Goal: Information Seeking & Learning: Learn about a topic

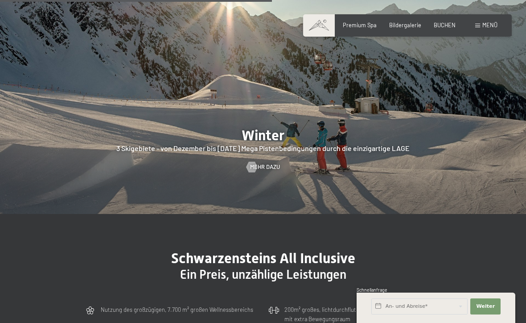
scroll to position [1657, 0]
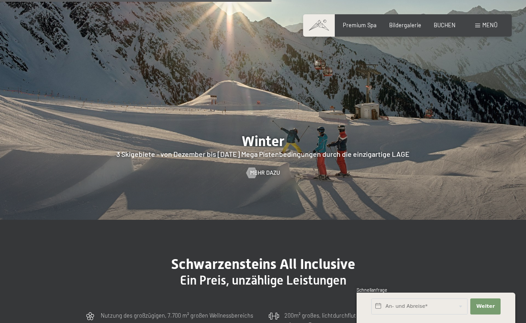
click at [491, 28] on span "Menü" at bounding box center [490, 24] width 15 height 7
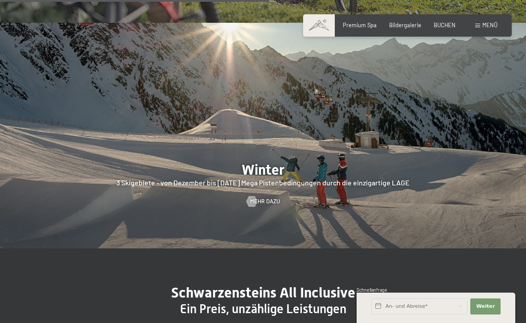
scroll to position [1631, 0]
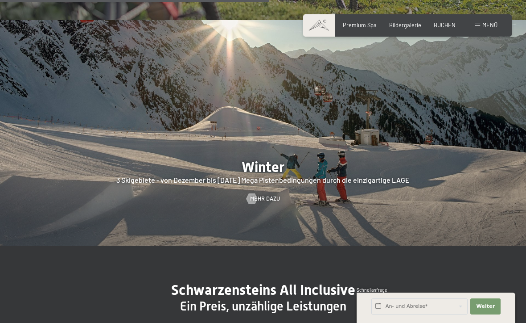
click at [273, 164] on div at bounding box center [263, 132] width 526 height 225
click at [273, 167] on div at bounding box center [263, 132] width 526 height 225
click at [266, 195] on span "Mehr dazu" at bounding box center [265, 199] width 30 height 8
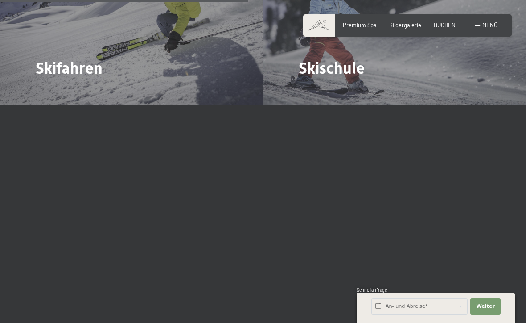
scroll to position [1146, 0]
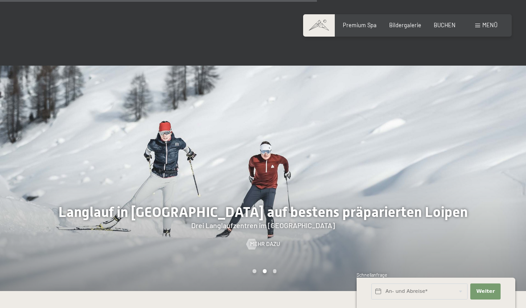
scroll to position [1458, 0]
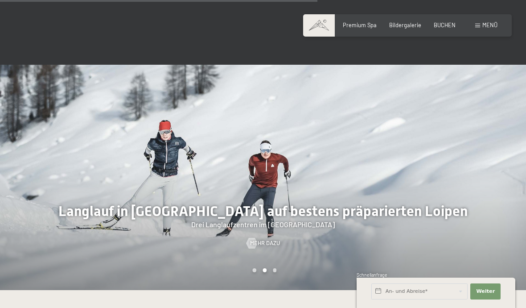
click at [289, 145] on div at bounding box center [394, 177] width 263 height 225
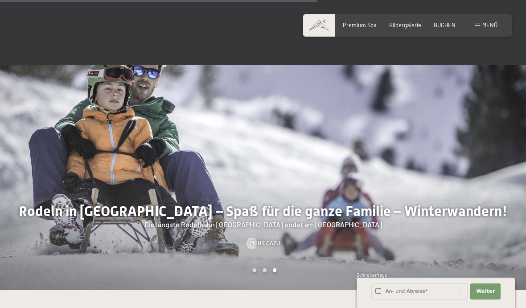
click at [383, 124] on div at bounding box center [394, 177] width 263 height 225
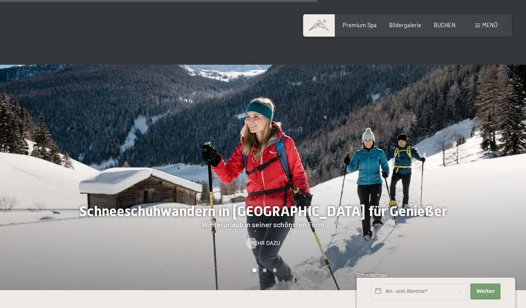
click at [371, 119] on div at bounding box center [394, 177] width 263 height 225
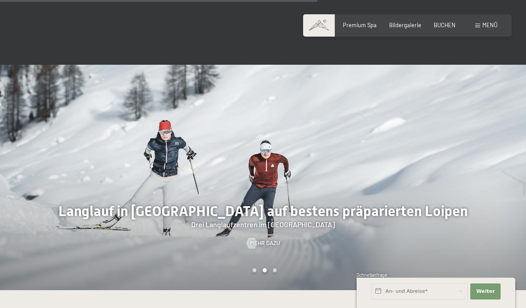
click at [269, 239] on span "Mehr dazu" at bounding box center [265, 243] width 30 height 8
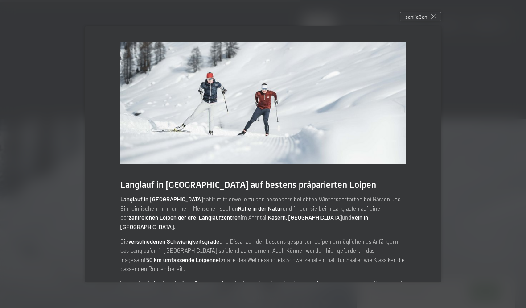
scroll to position [0, 0]
click at [439, 17] on div "schließen" at bounding box center [420, 17] width 41 height 10
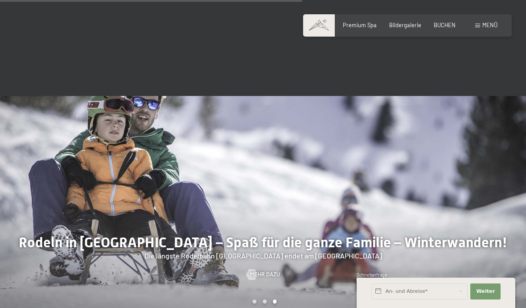
scroll to position [1409, 0]
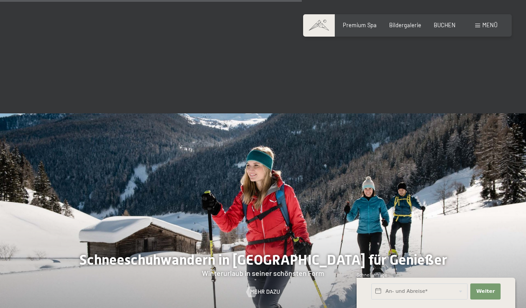
click at [269, 233] on div at bounding box center [394, 225] width 263 height 225
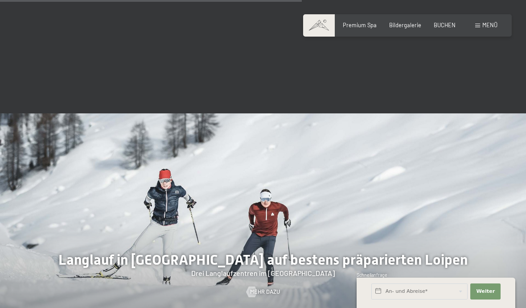
click at [276, 228] on div at bounding box center [394, 225] width 263 height 225
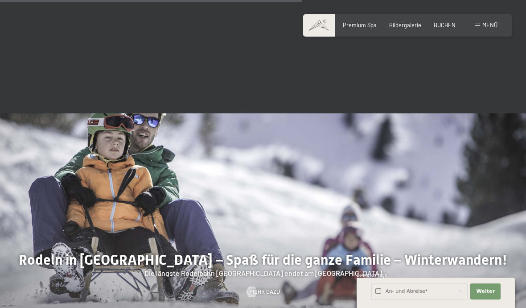
click at [273, 288] on span "Mehr dazu" at bounding box center [265, 292] width 30 height 8
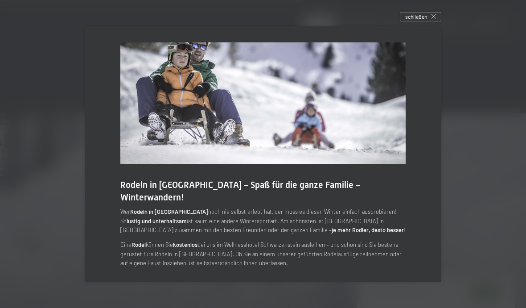
click at [362, 135] on img at bounding box center [263, 103] width 286 height 122
click at [435, 22] on div "schließen" at bounding box center [420, 17] width 41 height 10
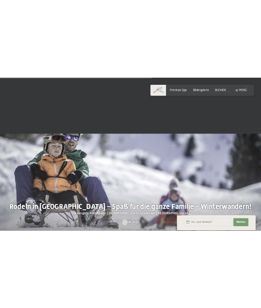
scroll to position [1152, 0]
